Goal: Task Accomplishment & Management: Manage account settings

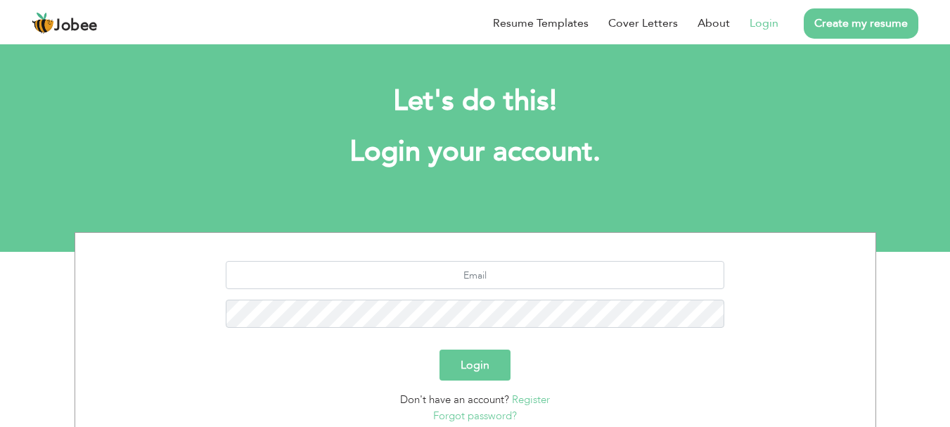
click at [767, 23] on link "Login" at bounding box center [763, 23] width 29 height 17
click at [771, 20] on link "Login" at bounding box center [763, 23] width 29 height 17
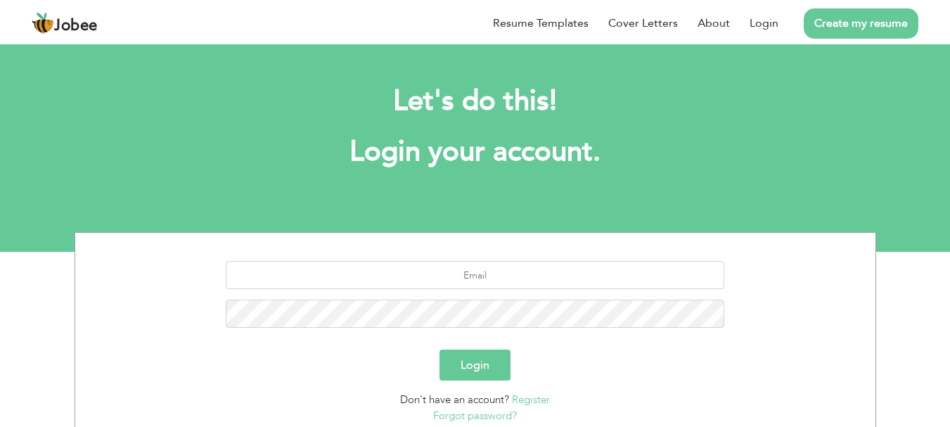
drag, startPoint x: 528, startPoint y: 259, endPoint x: 406, endPoint y: 169, distance: 151.8
click at [406, 169] on h1 "Login your account." at bounding box center [475, 152] width 759 height 37
click at [473, 273] on input "text" at bounding box center [475, 275] width 498 height 28
type input "[EMAIL_ADDRESS][DOMAIN_NAME]"
click at [453, 410] on link "Forgot password?" at bounding box center [475, 415] width 84 height 14
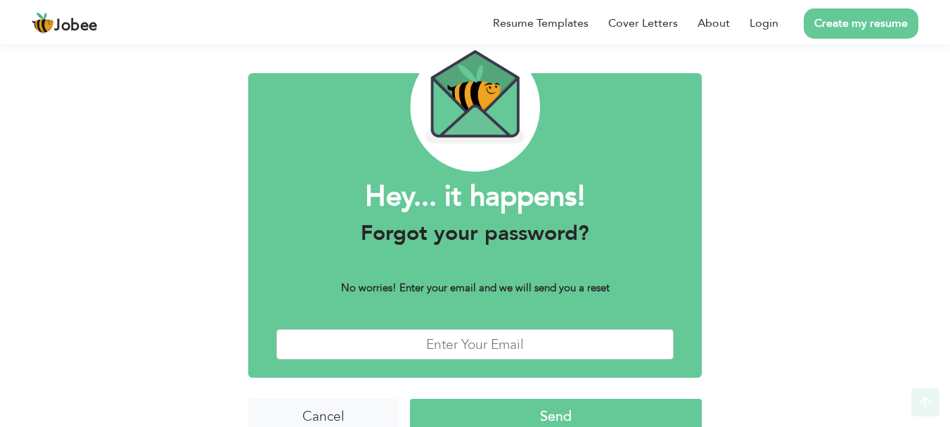
scroll to position [79, 0]
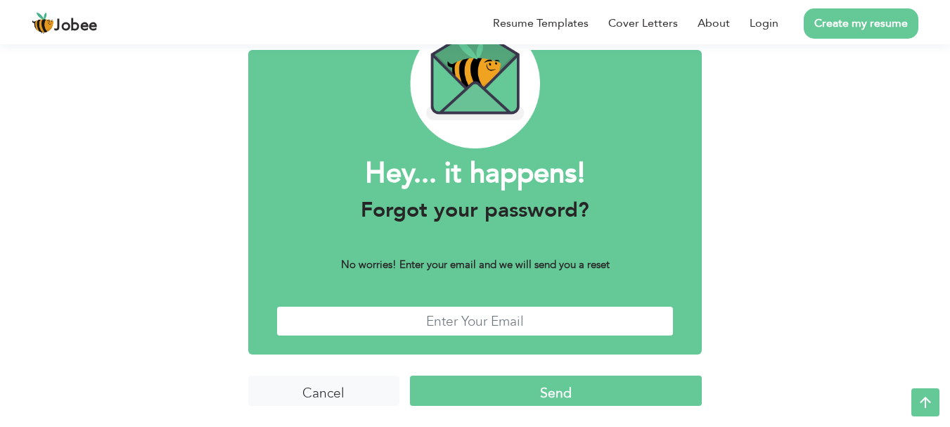
click at [481, 316] on input "text" at bounding box center [475, 321] width 398 height 30
type input "[EMAIL_ADDRESS][DOMAIN_NAME]"
click at [550, 388] on input "Send" at bounding box center [556, 390] width 292 height 30
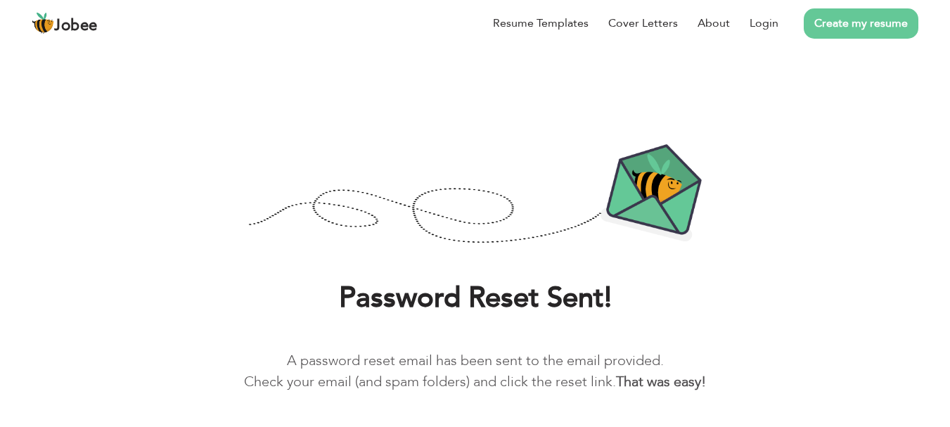
scroll to position [51, 0]
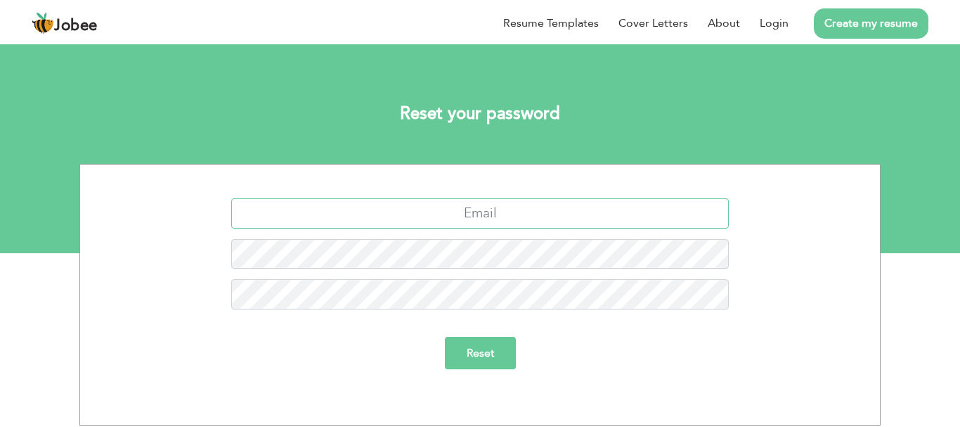
click at [467, 212] on input "text" at bounding box center [480, 213] width 498 height 30
type input "[EMAIL_ADDRESS][DOMAIN_NAME]"
click at [470, 356] on input "Reset" at bounding box center [480, 353] width 71 height 32
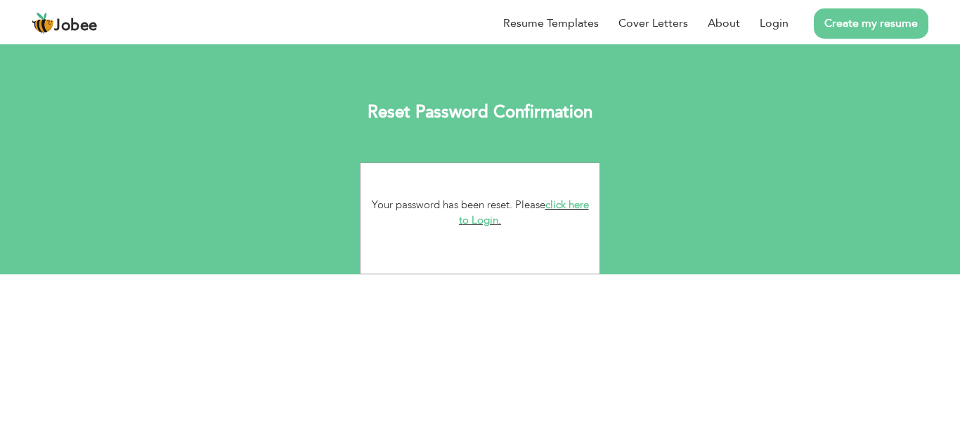
click at [493, 220] on link "click here to Login." at bounding box center [524, 212] width 130 height 30
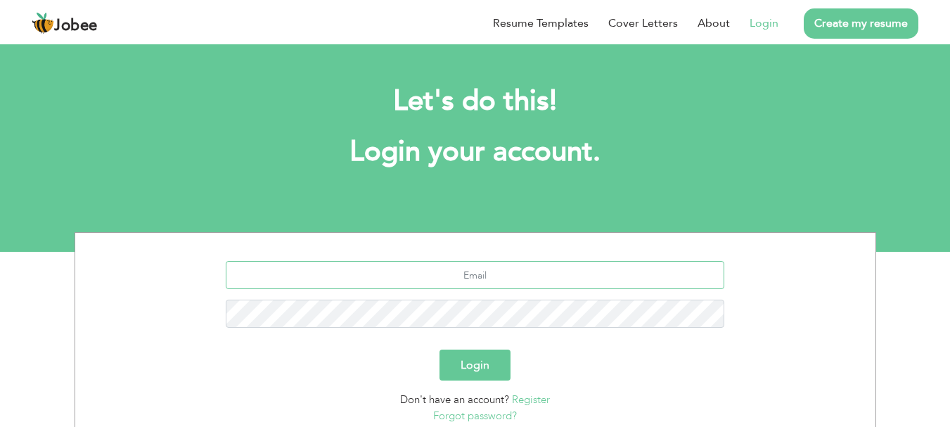
click at [476, 261] on input "text" at bounding box center [475, 275] width 498 height 28
type input "[EMAIL_ADDRESS][DOMAIN_NAME]"
click at [486, 368] on button "Login" at bounding box center [474, 364] width 71 height 31
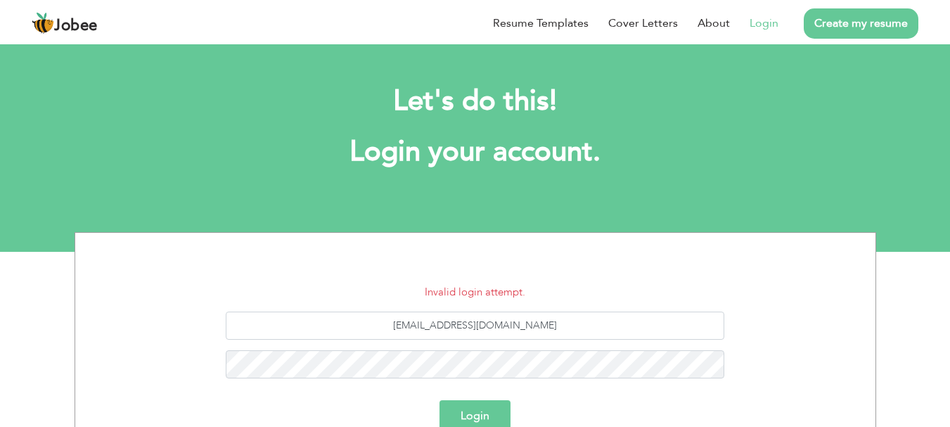
click at [469, 410] on button "Login" at bounding box center [474, 415] width 71 height 31
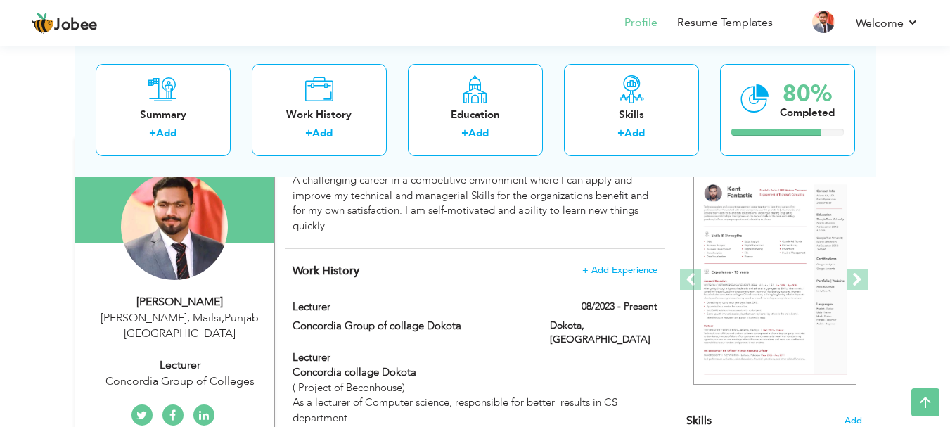
scroll to position [129, 0]
click at [853, 283] on span at bounding box center [856, 278] width 21 height 21
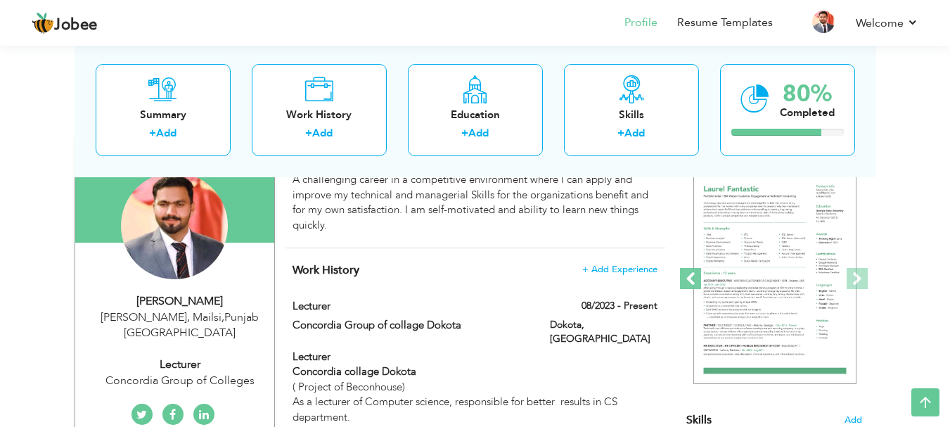
click at [693, 287] on span at bounding box center [690, 278] width 21 height 21
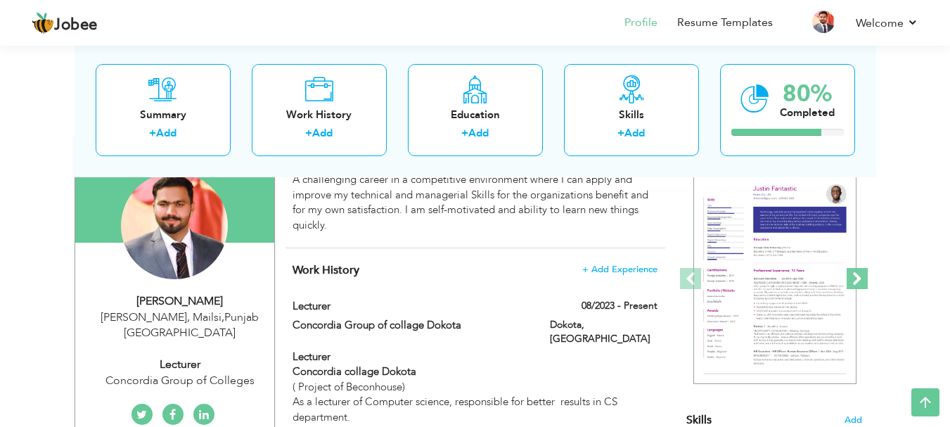
click at [853, 282] on span at bounding box center [856, 278] width 21 height 21
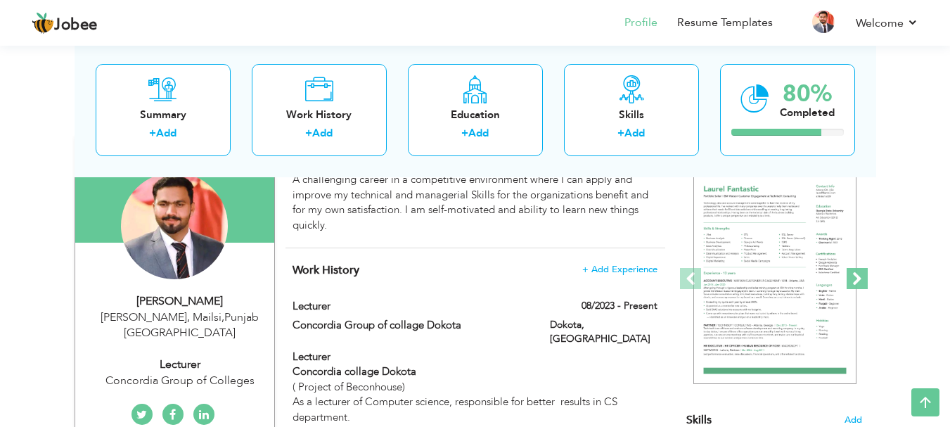
click at [853, 282] on span at bounding box center [856, 278] width 21 height 21
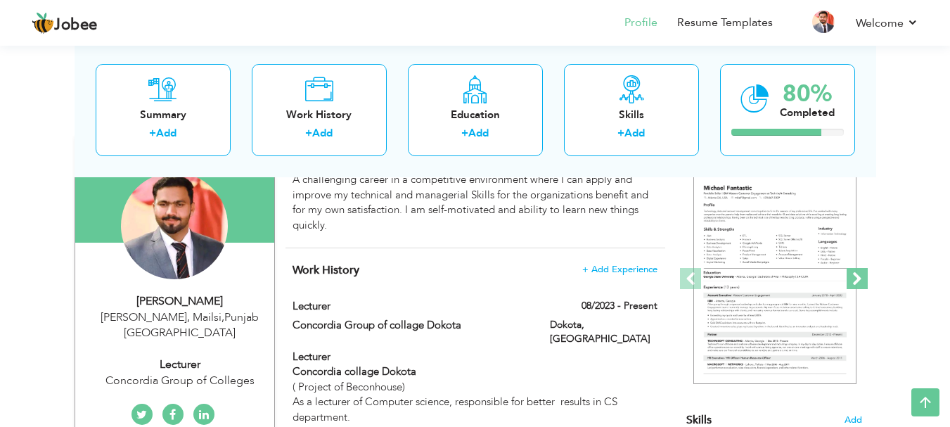
click at [853, 282] on span at bounding box center [856, 278] width 21 height 21
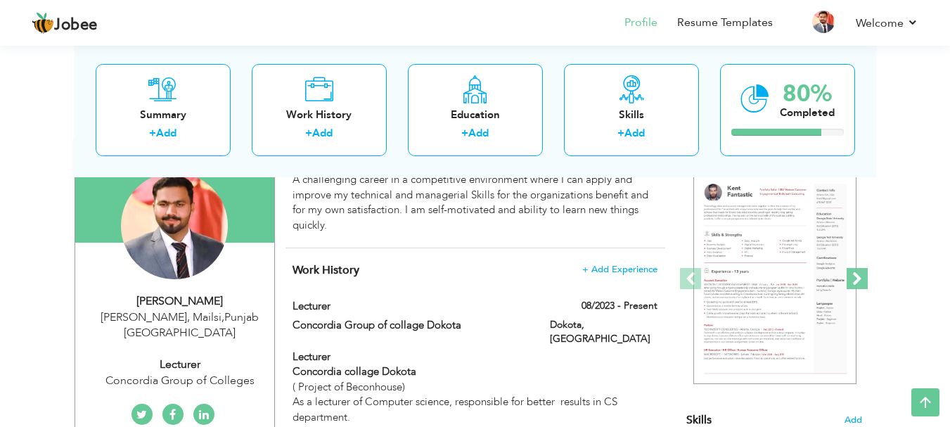
click at [855, 279] on span at bounding box center [856, 278] width 21 height 21
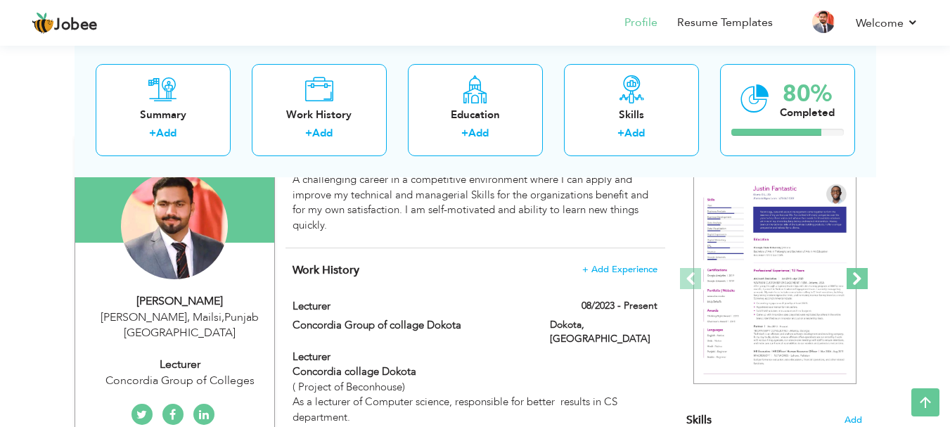
click at [855, 279] on span at bounding box center [856, 278] width 21 height 21
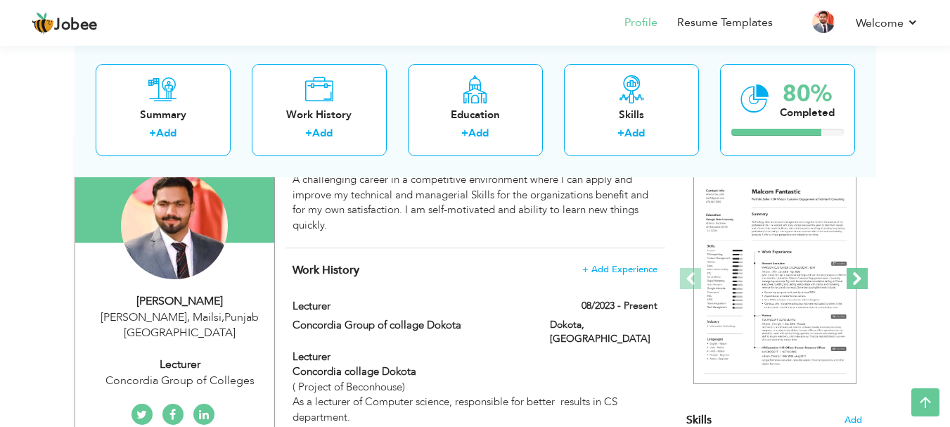
click at [855, 279] on span at bounding box center [856, 278] width 21 height 21
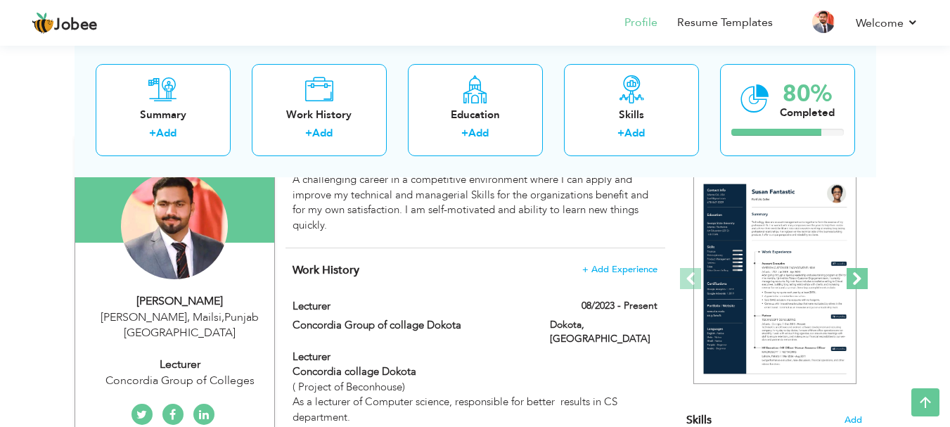
click at [855, 279] on span at bounding box center [856, 278] width 21 height 21
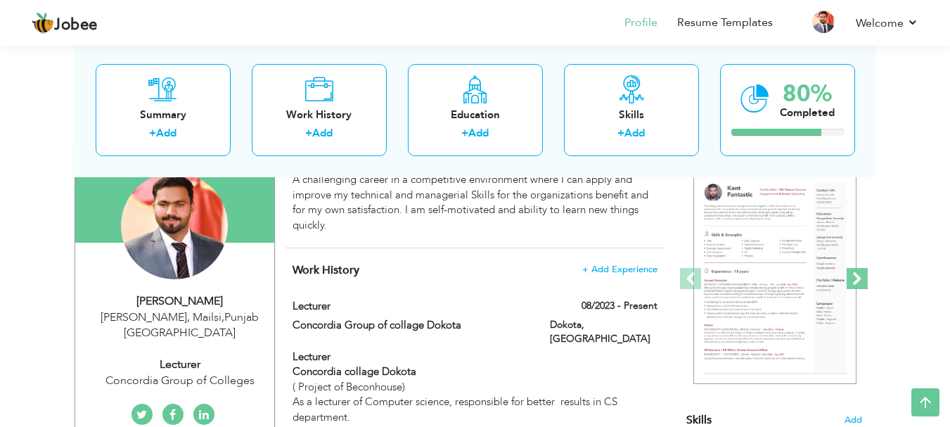
click at [855, 279] on span at bounding box center [856, 278] width 21 height 21
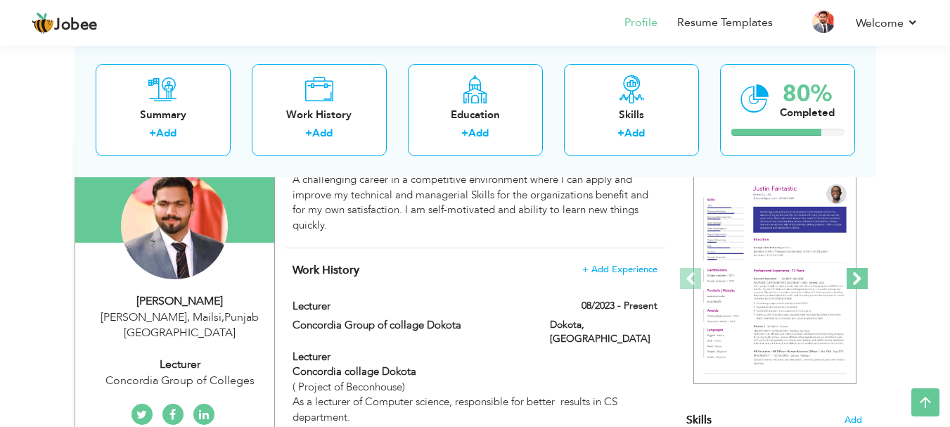
click at [855, 279] on span at bounding box center [856, 278] width 21 height 21
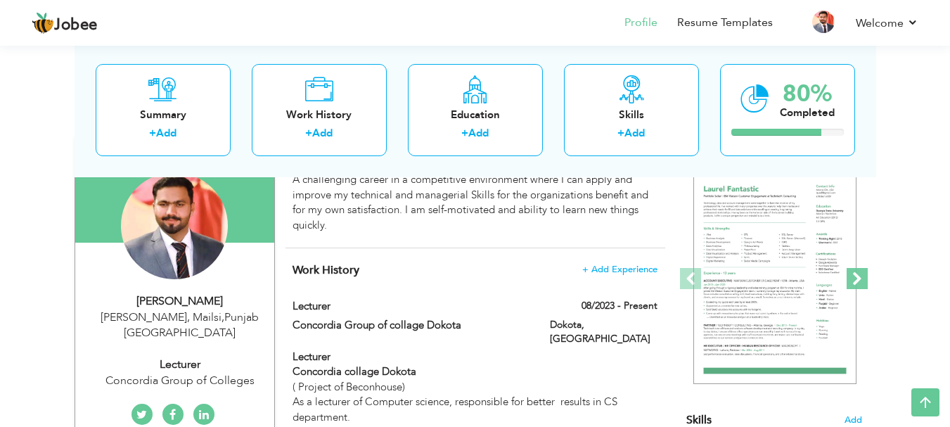
click at [855, 279] on span at bounding box center [856, 278] width 21 height 21
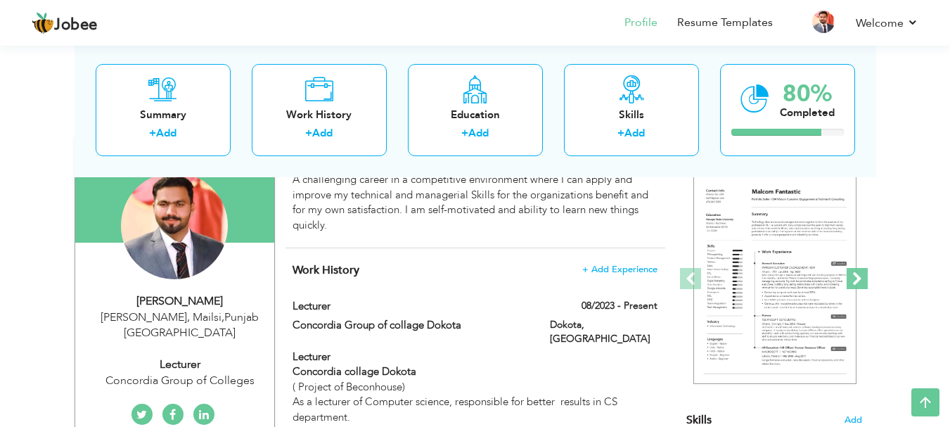
click at [855, 279] on span at bounding box center [856, 278] width 21 height 21
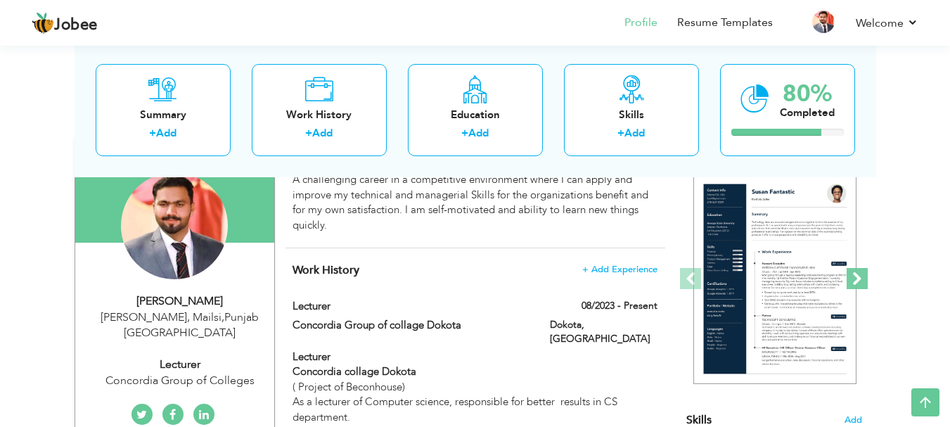
click at [855, 279] on span at bounding box center [856, 278] width 21 height 21
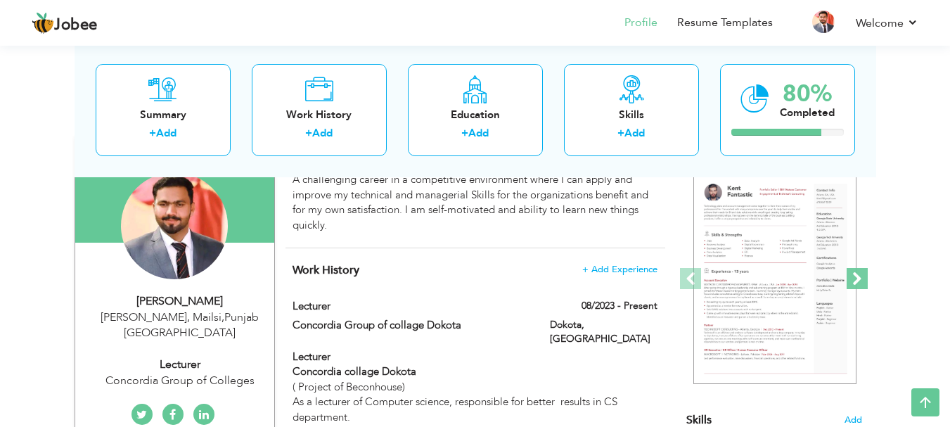
click at [855, 279] on span at bounding box center [856, 278] width 21 height 21
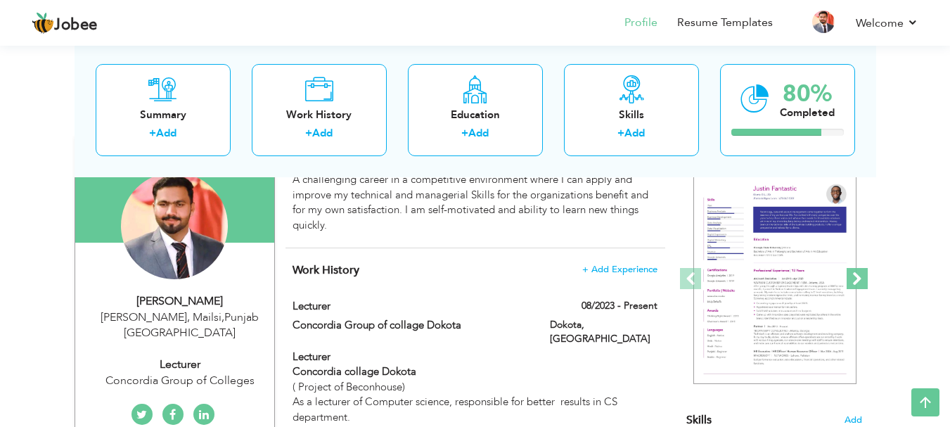
click at [855, 279] on span at bounding box center [856, 278] width 21 height 21
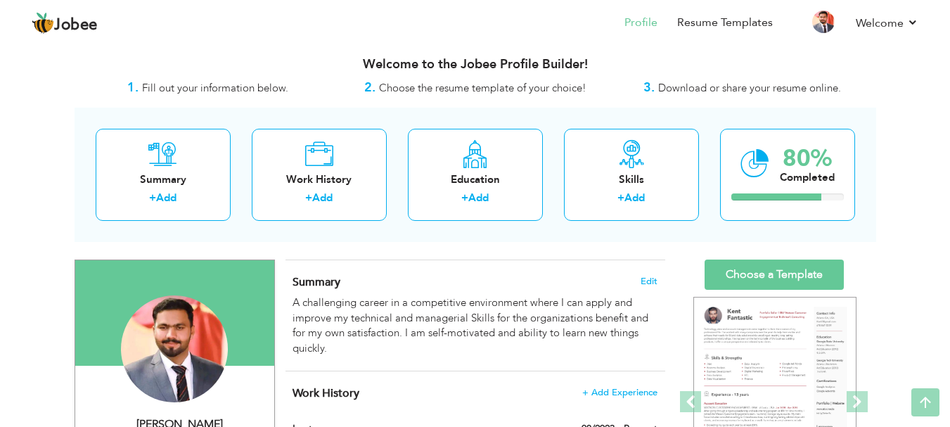
scroll to position [0, 0]
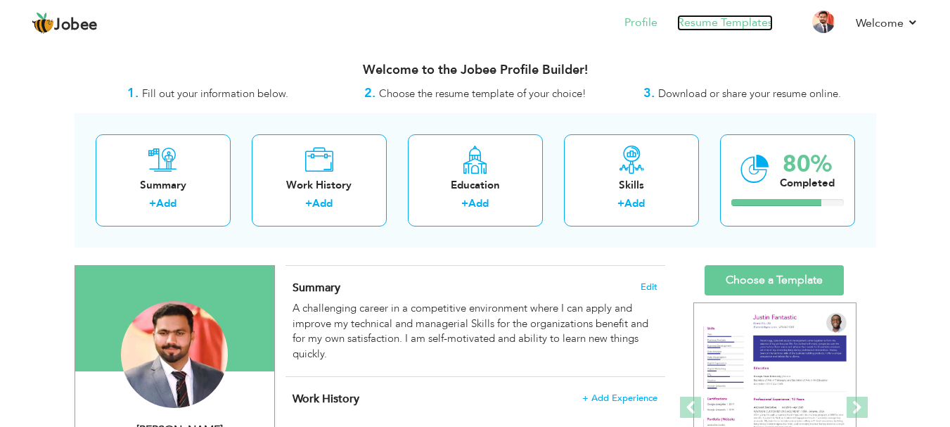
click at [711, 28] on link "Resume Templates" at bounding box center [725, 23] width 96 height 16
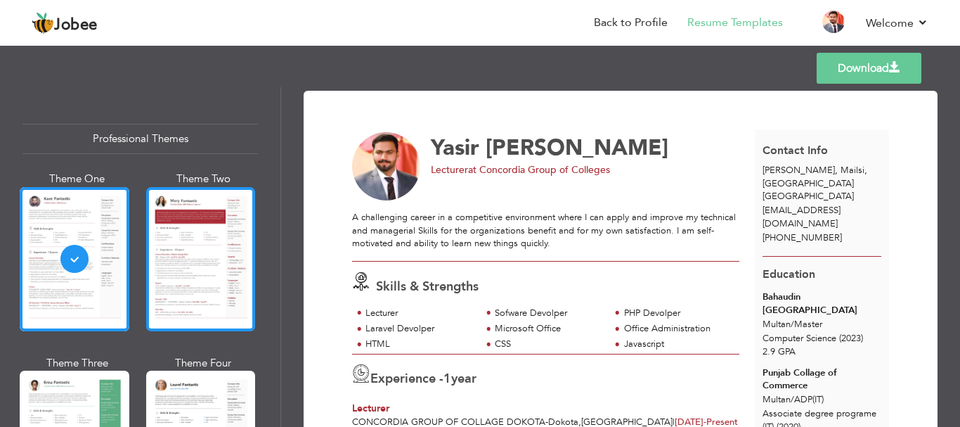
click at [162, 259] on div at bounding box center [201, 259] width 110 height 144
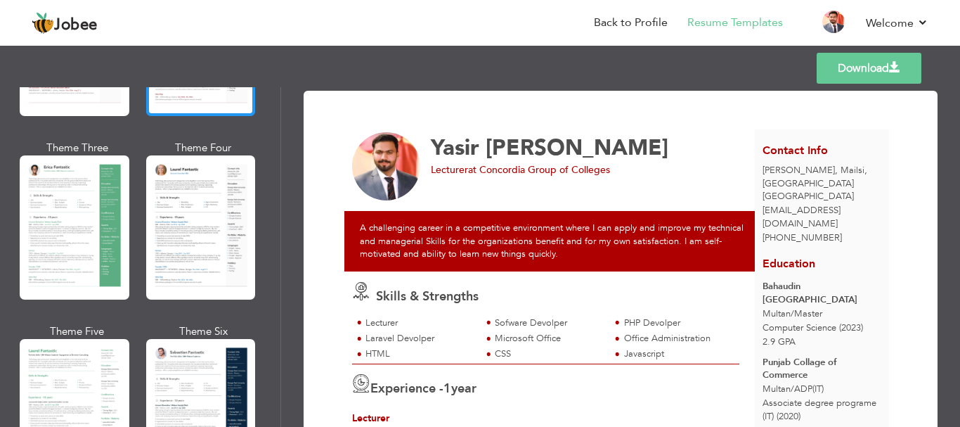
scroll to position [213, 0]
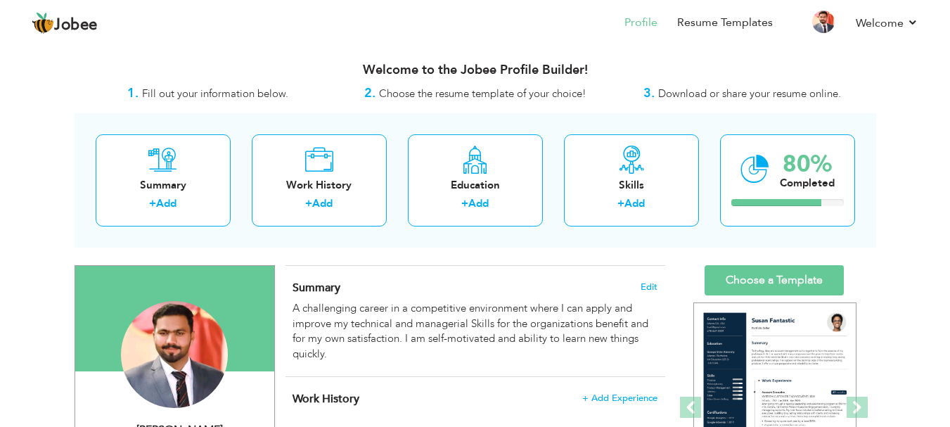
click at [647, 13] on li "Profile" at bounding box center [630, 24] width 53 height 38
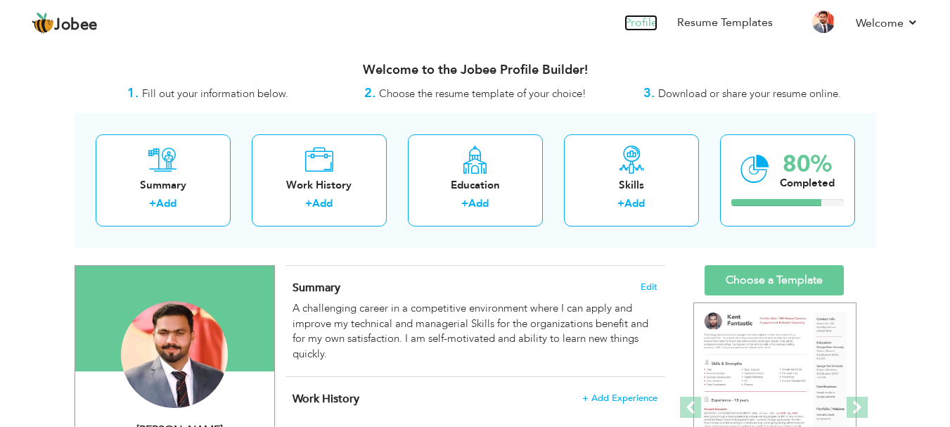
click at [643, 26] on link "Profile" at bounding box center [640, 23] width 33 height 16
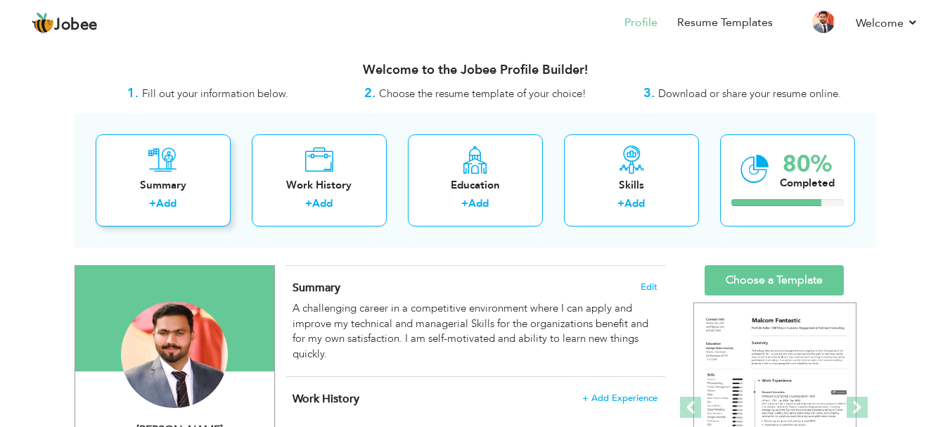
click at [187, 179] on div "Summary" at bounding box center [163, 185] width 112 height 15
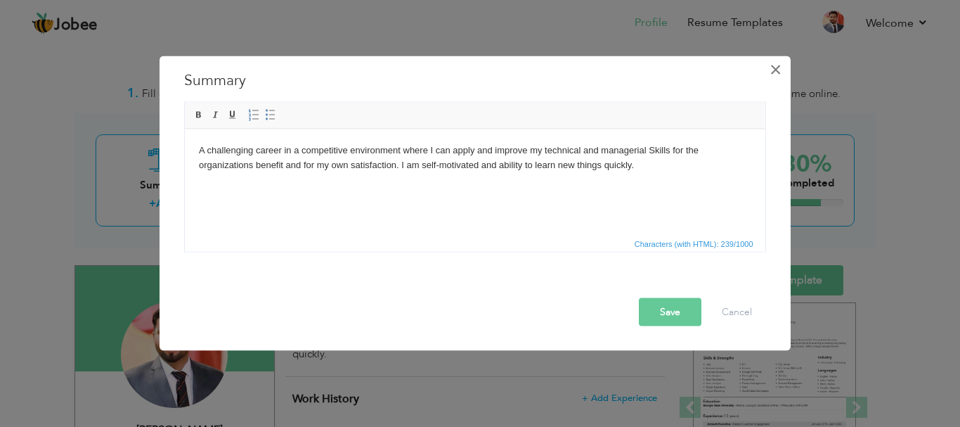
click at [771, 74] on span "×" at bounding box center [776, 68] width 12 height 25
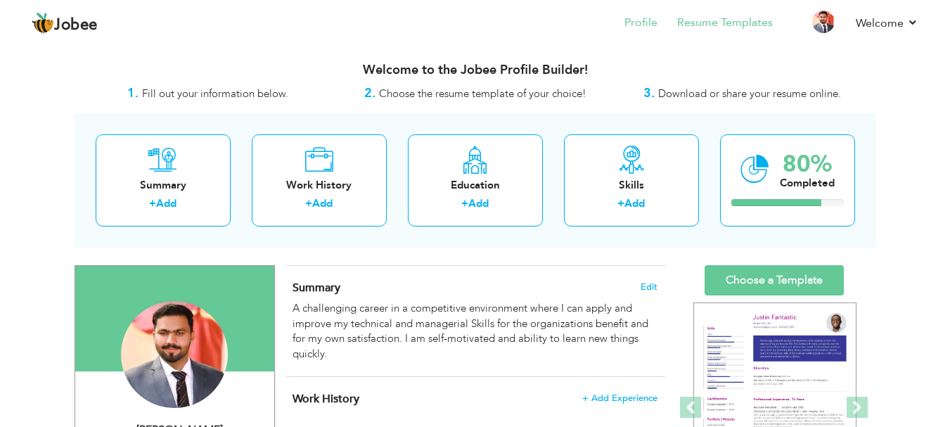
click at [737, 13] on li "Resume Templates" at bounding box center [714, 24] width 115 height 38
click at [906, 20] on link "Welcome" at bounding box center [886, 23] width 63 height 17
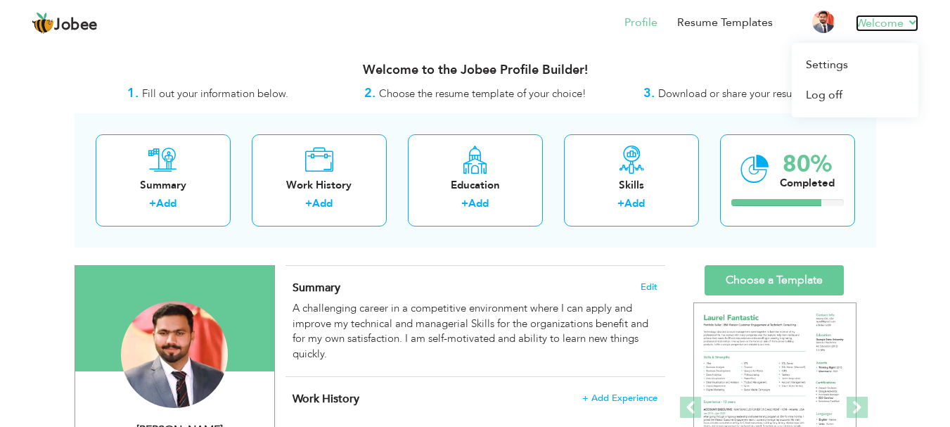
click at [906, 20] on link "Welcome" at bounding box center [886, 23] width 63 height 17
click at [685, 22] on link "Resume Templates" at bounding box center [725, 23] width 96 height 16
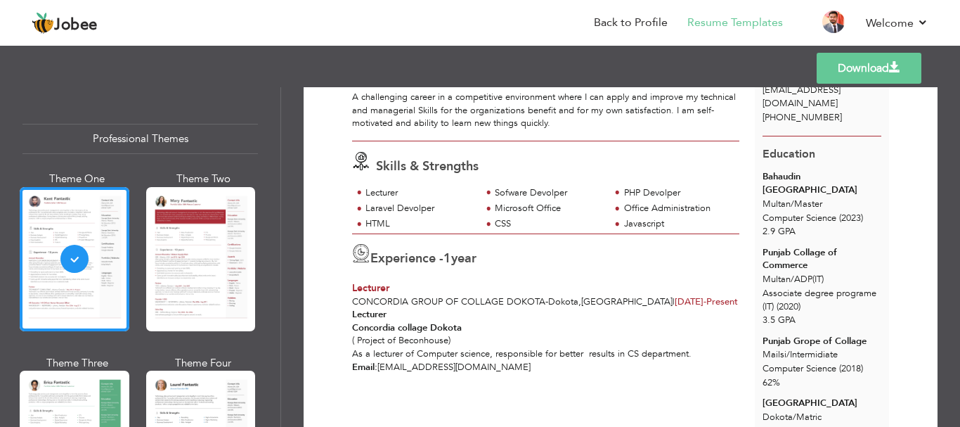
scroll to position [122, 0]
